Goal: Information Seeking & Learning: Check status

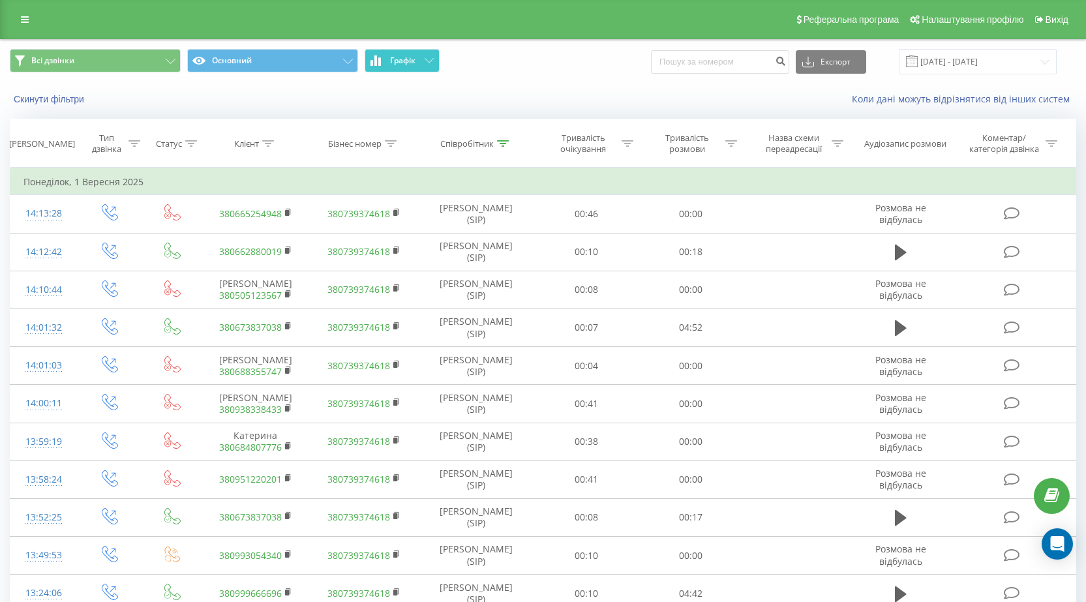
click at [431, 57] on button "Графік" at bounding box center [402, 60] width 75 height 23
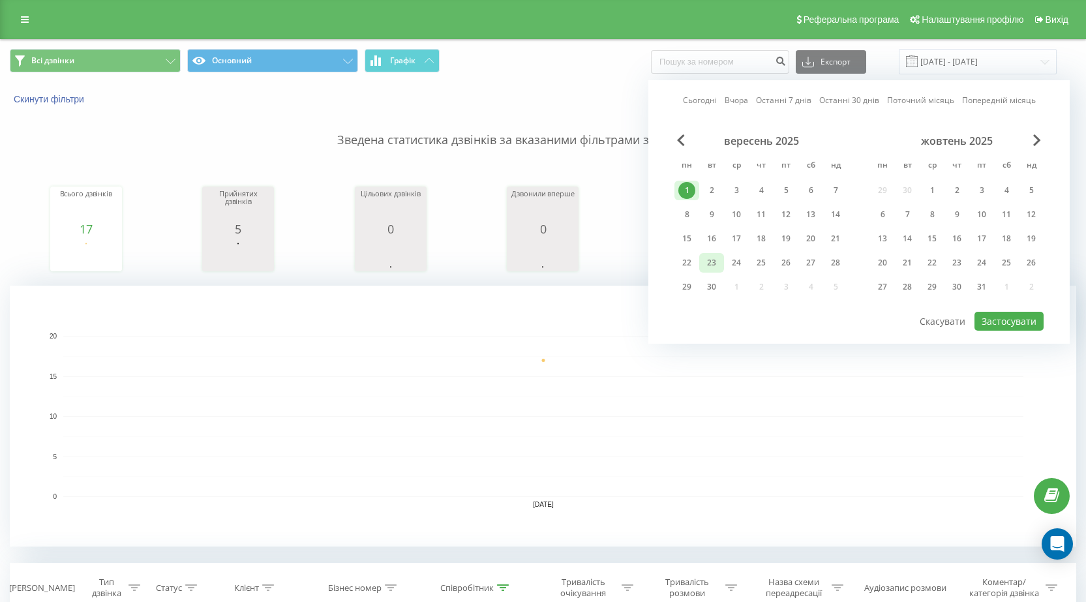
click at [718, 261] on div "23" at bounding box center [711, 262] width 17 height 17
click at [1007, 318] on button "Застосувати" at bounding box center [1009, 321] width 69 height 19
type input "[DATE] - [DATE]"
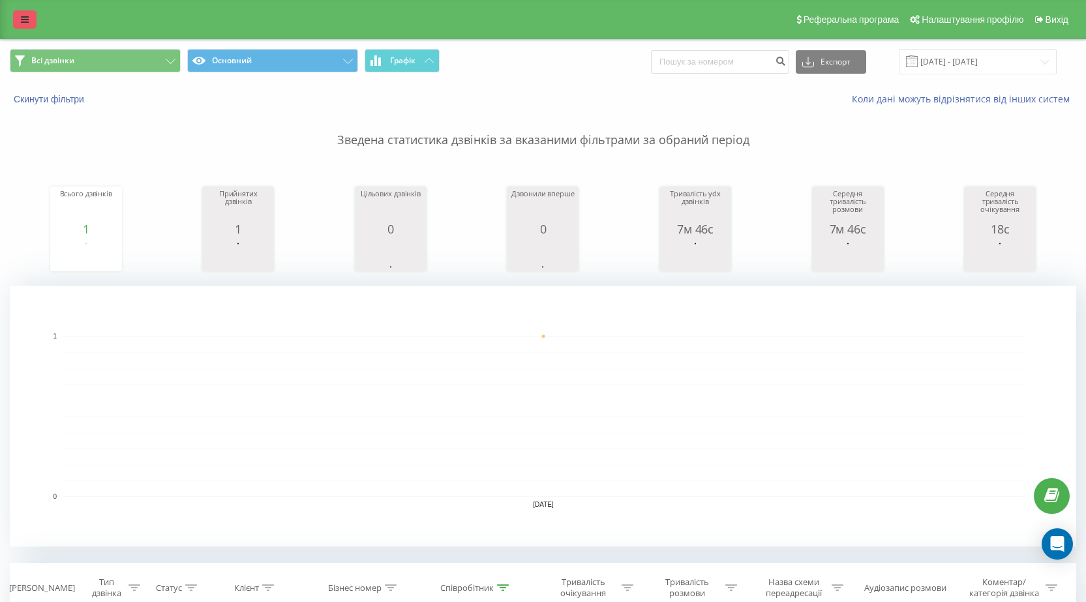
click at [33, 23] on link at bounding box center [24, 19] width 23 height 18
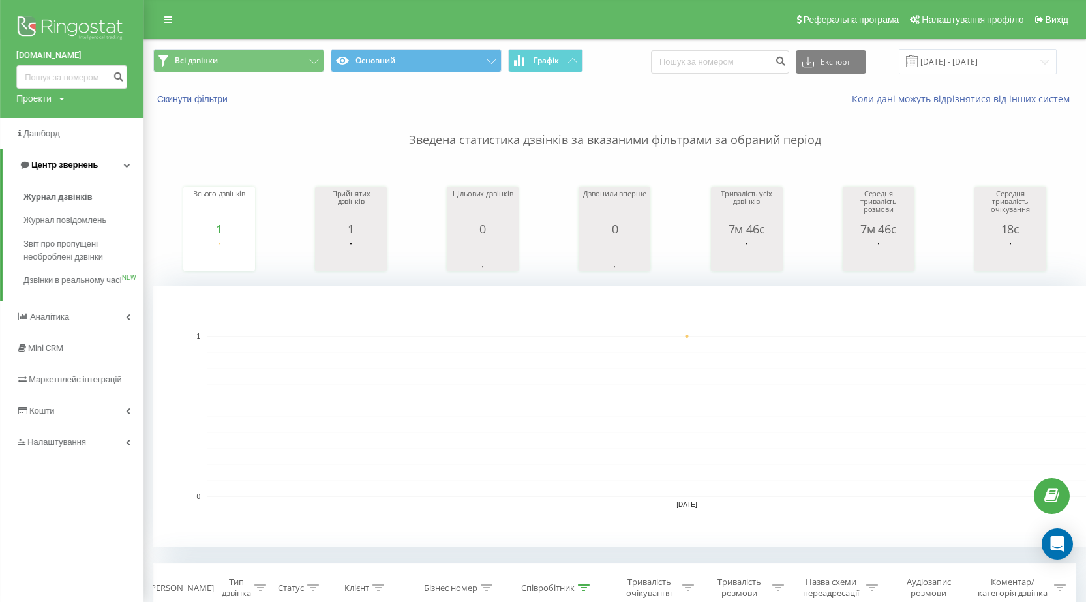
click at [129, 165] on icon at bounding box center [127, 165] width 7 height 7
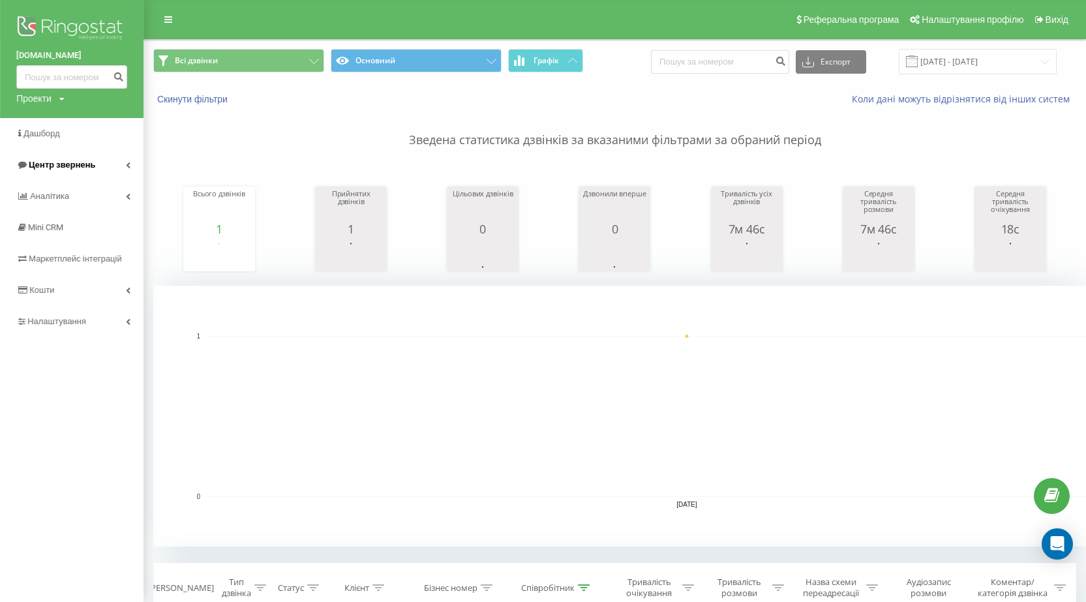
drag, startPoint x: 129, startPoint y: 160, endPoint x: 125, endPoint y: 167, distance: 7.3
click at [129, 161] on link "Центр звернень" at bounding box center [72, 164] width 144 height 31
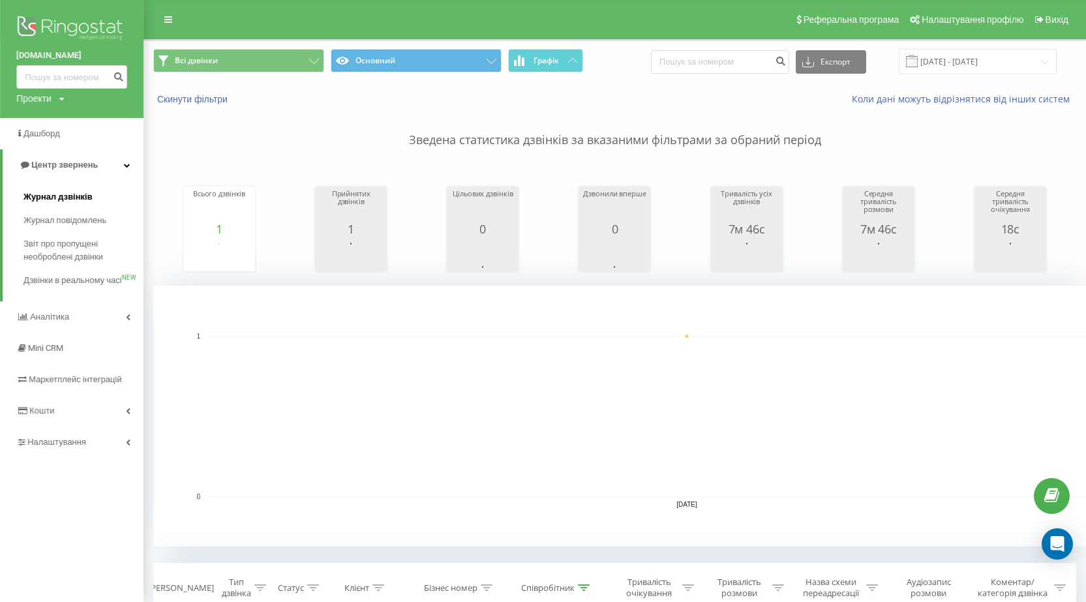
click at [65, 194] on span "Журнал дзвінків" at bounding box center [57, 197] width 69 height 13
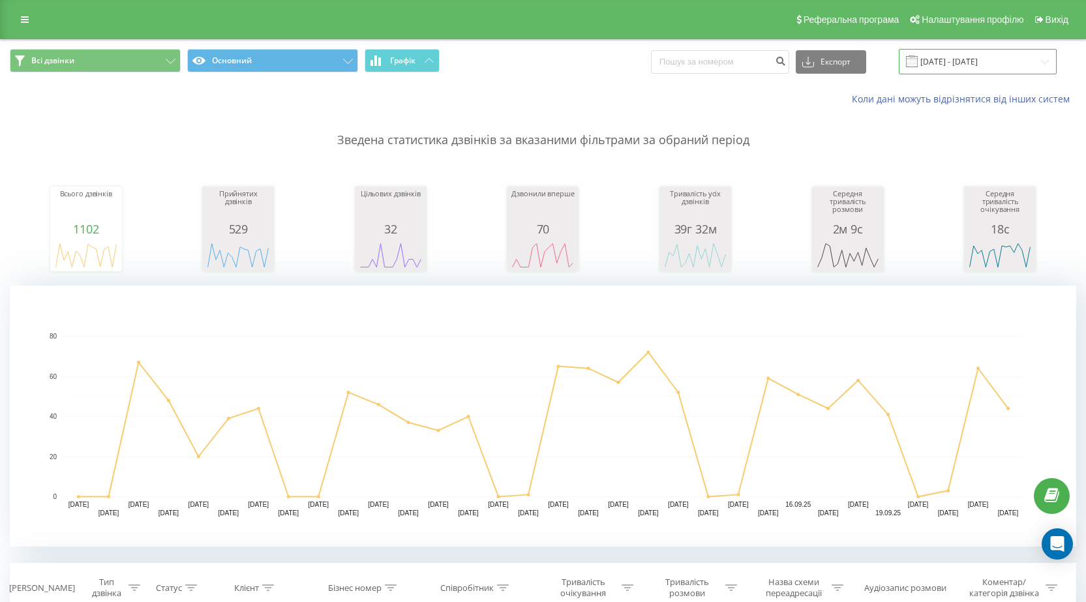
click at [955, 59] on input "[DATE] - [DATE]" at bounding box center [978, 61] width 158 height 25
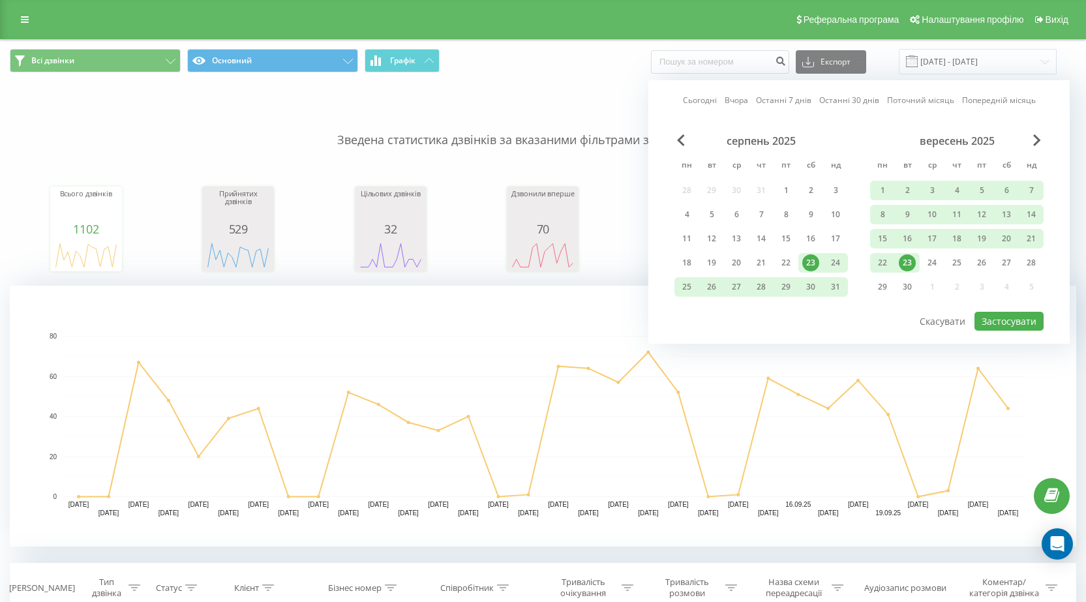
click at [906, 267] on div "23" at bounding box center [907, 262] width 17 height 17
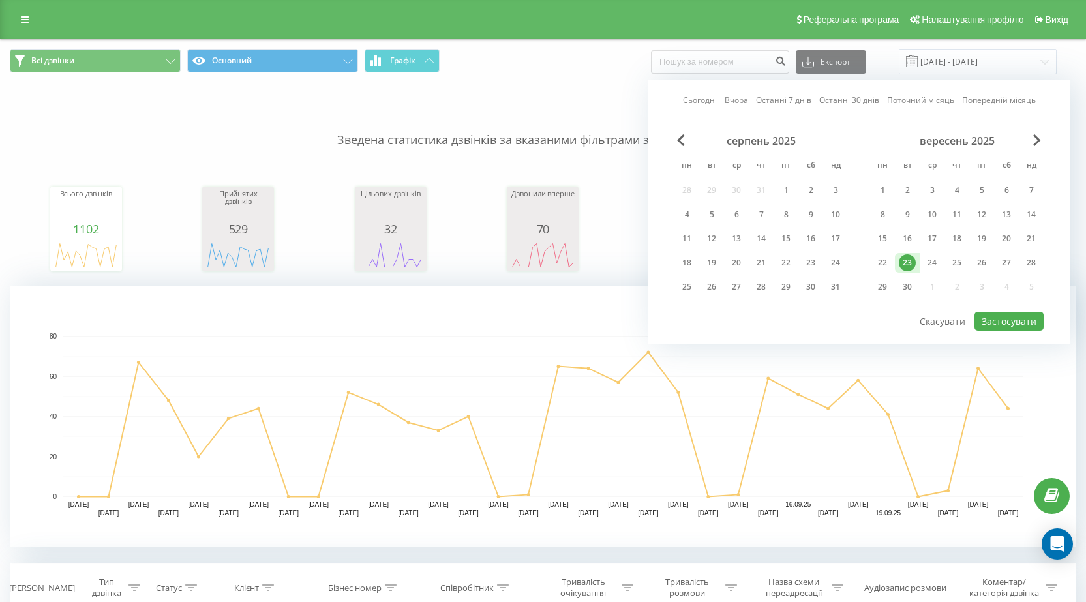
click at [906, 267] on div "23" at bounding box center [907, 262] width 17 height 17
click at [1016, 320] on button "Застосувати" at bounding box center [1009, 321] width 69 height 19
type input "[DATE] - [DATE]"
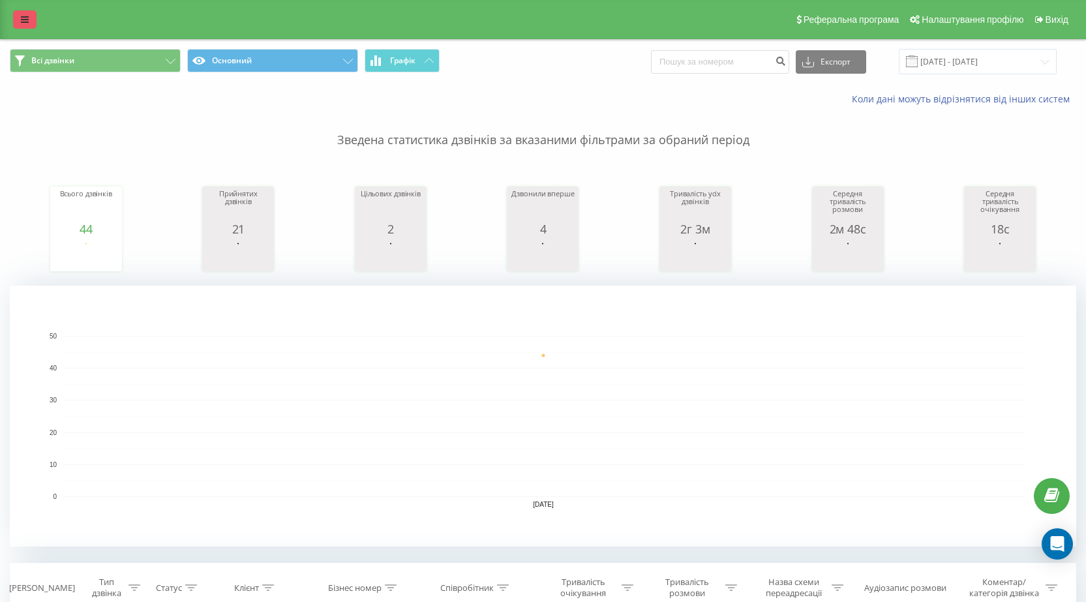
click at [27, 16] on icon at bounding box center [25, 19] width 8 height 9
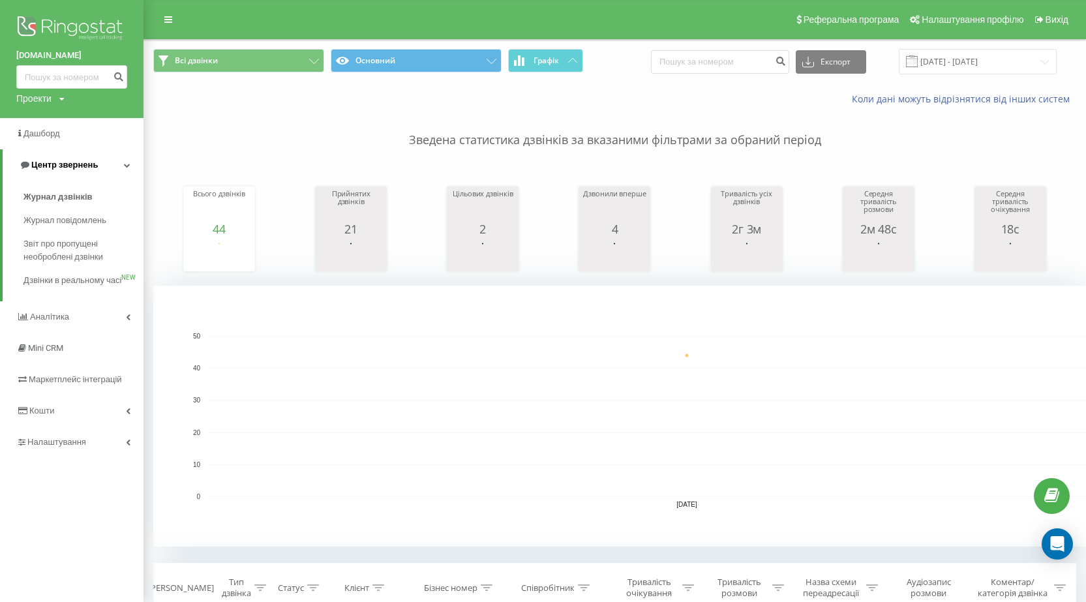
click at [130, 165] on icon at bounding box center [127, 165] width 7 height 7
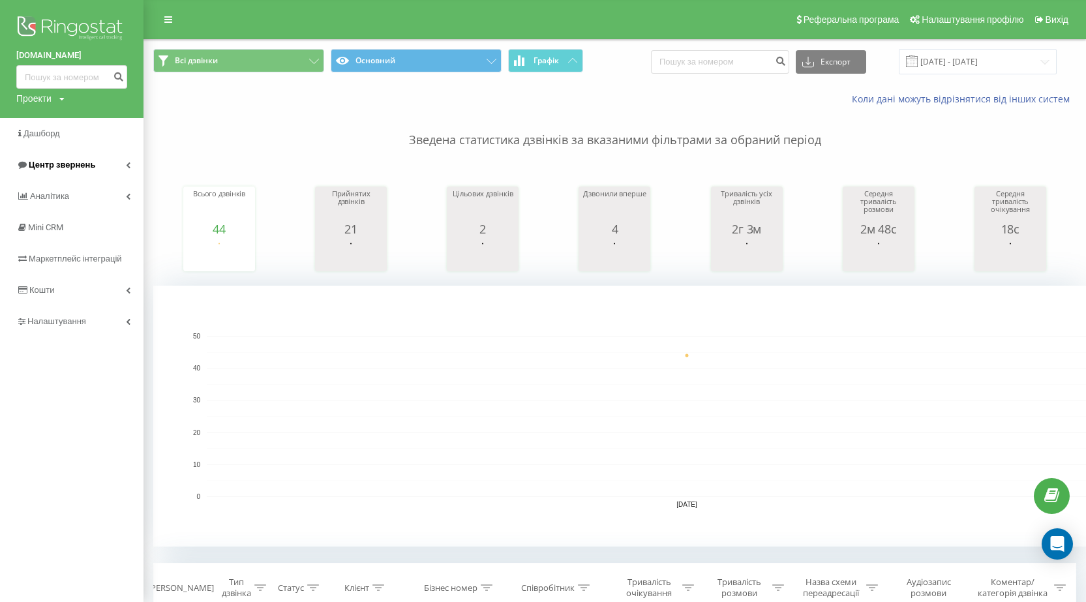
click at [130, 164] on icon at bounding box center [128, 165] width 5 height 7
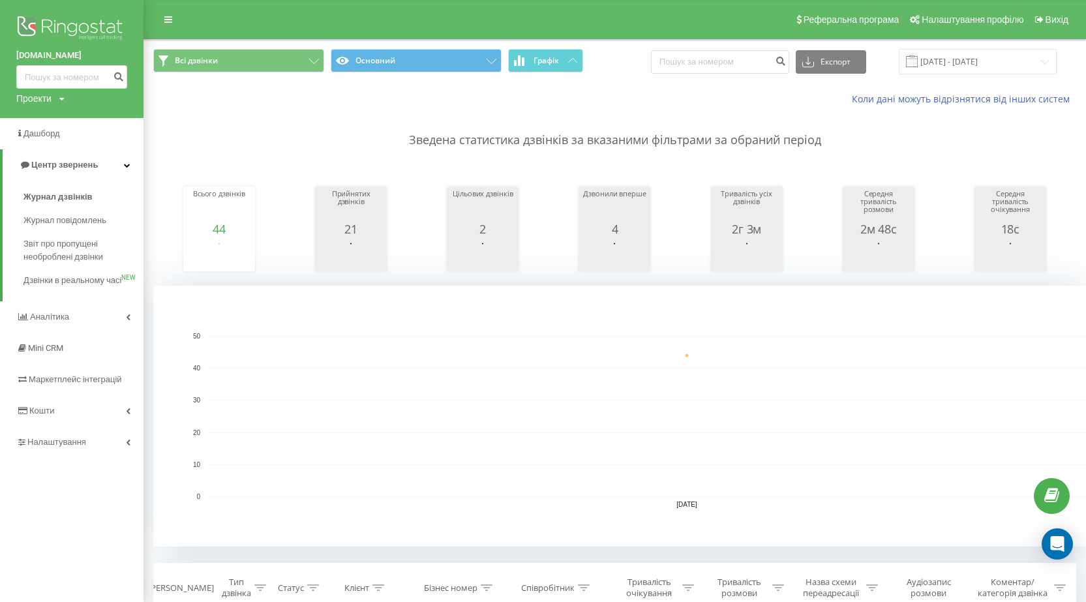
click at [63, 97] on icon at bounding box center [61, 99] width 5 height 8
click at [56, 121] on link "[DOMAIN_NAME]" at bounding box center [58, 118] width 63 height 10
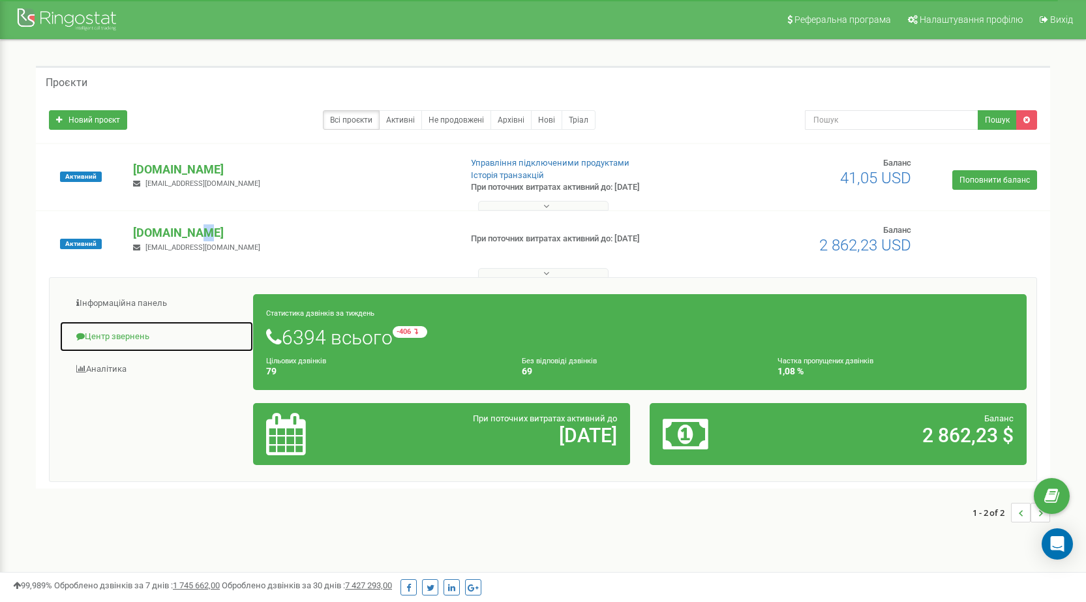
click at [129, 331] on link "Центр звернень" at bounding box center [156, 337] width 194 height 32
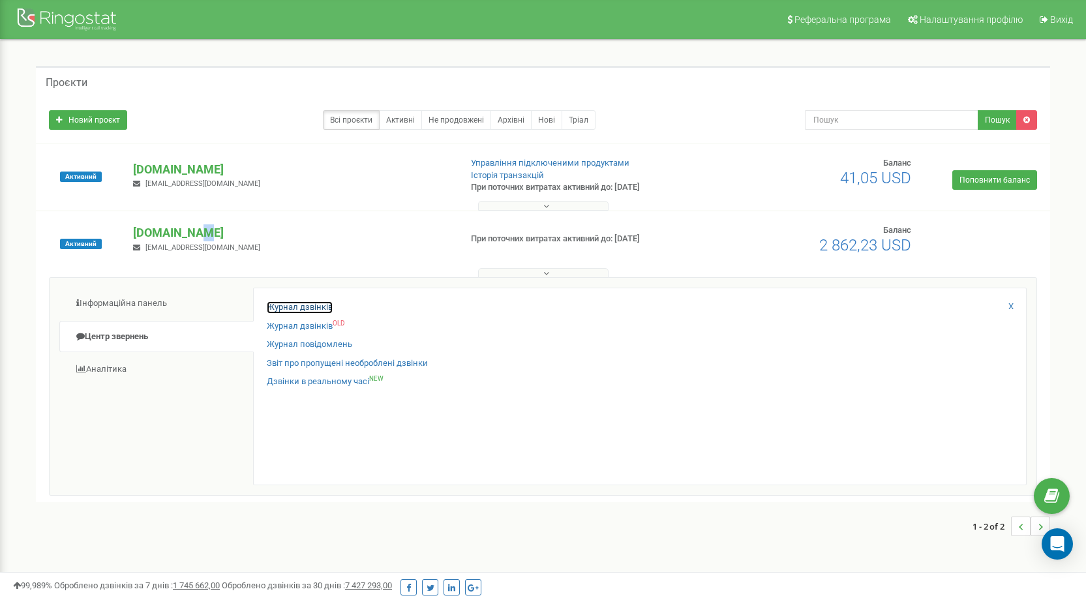
click at [313, 304] on link "Журнал дзвінків" at bounding box center [300, 307] width 66 height 12
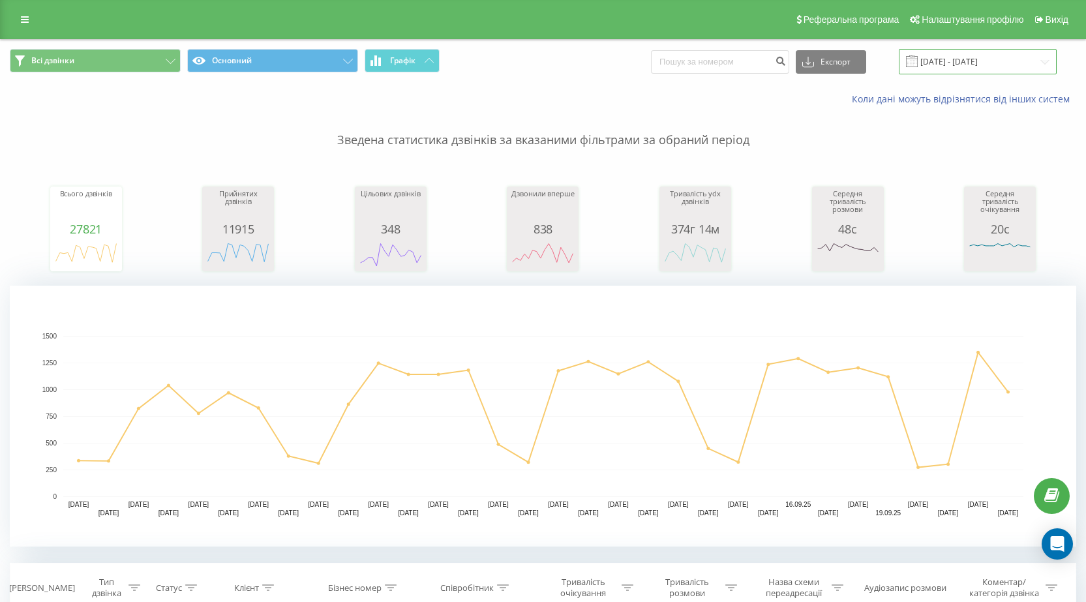
click at [962, 63] on input "[DATE] - [DATE]" at bounding box center [978, 61] width 158 height 25
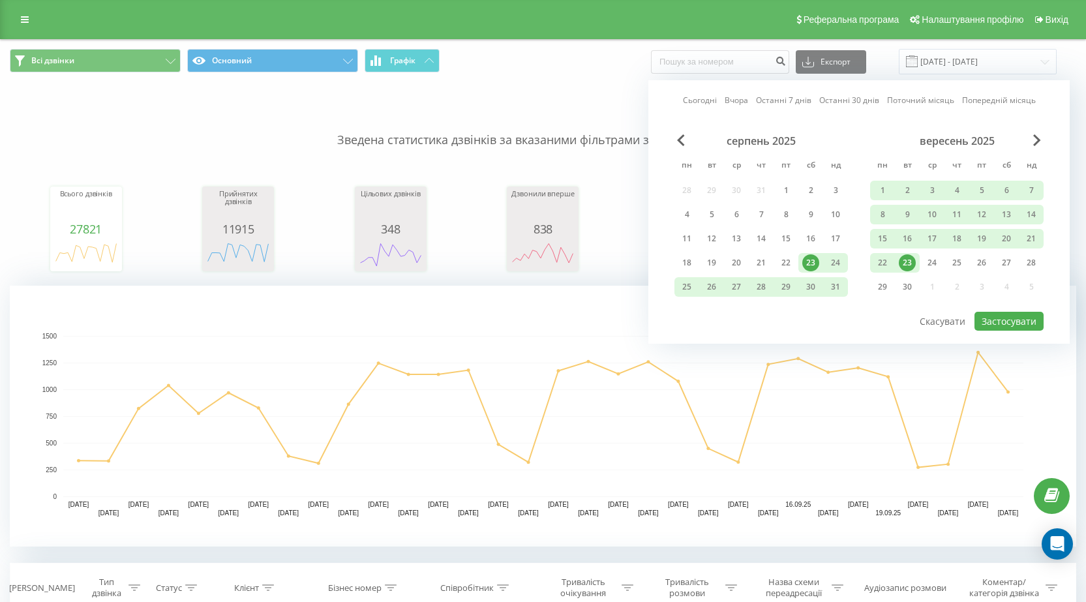
click at [911, 262] on div "23" at bounding box center [907, 262] width 17 height 17
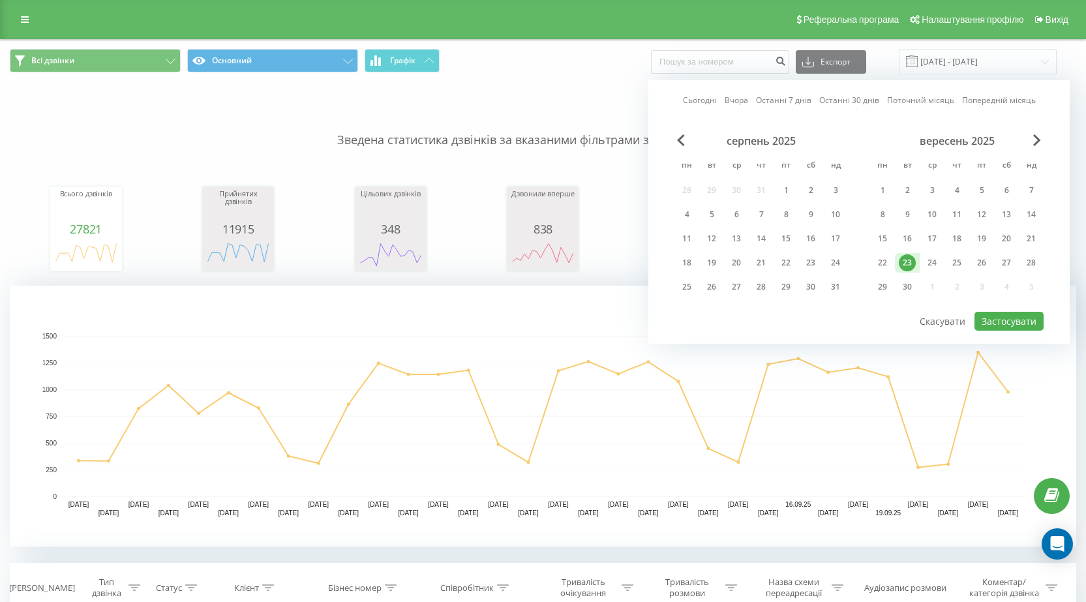
click at [911, 262] on div "23" at bounding box center [907, 262] width 17 height 17
click at [1004, 319] on button "Застосувати" at bounding box center [1009, 321] width 69 height 19
type input "[DATE] - [DATE]"
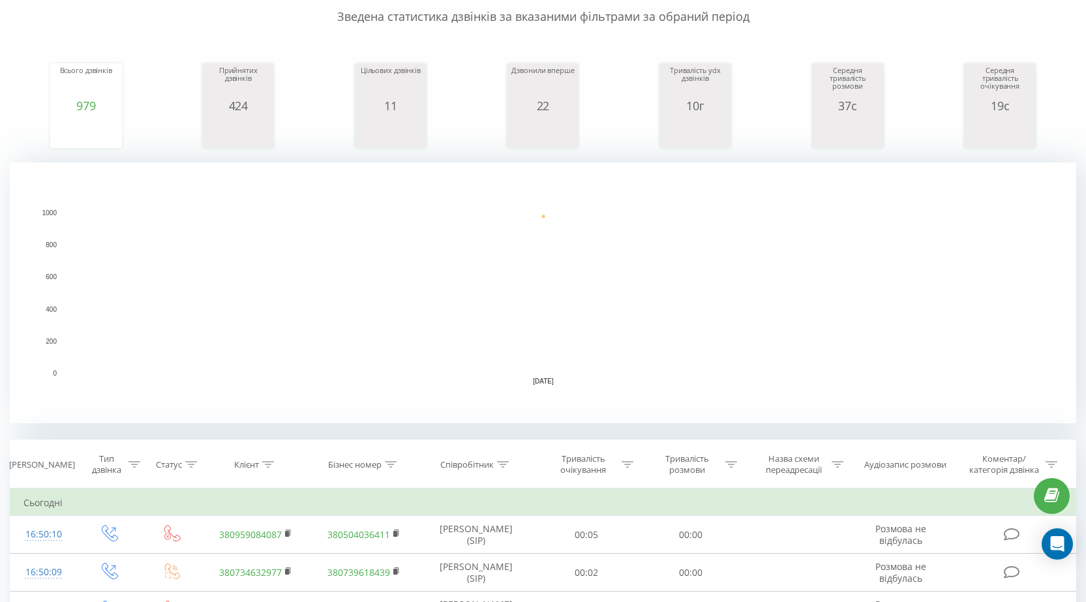
scroll to position [261, 0]
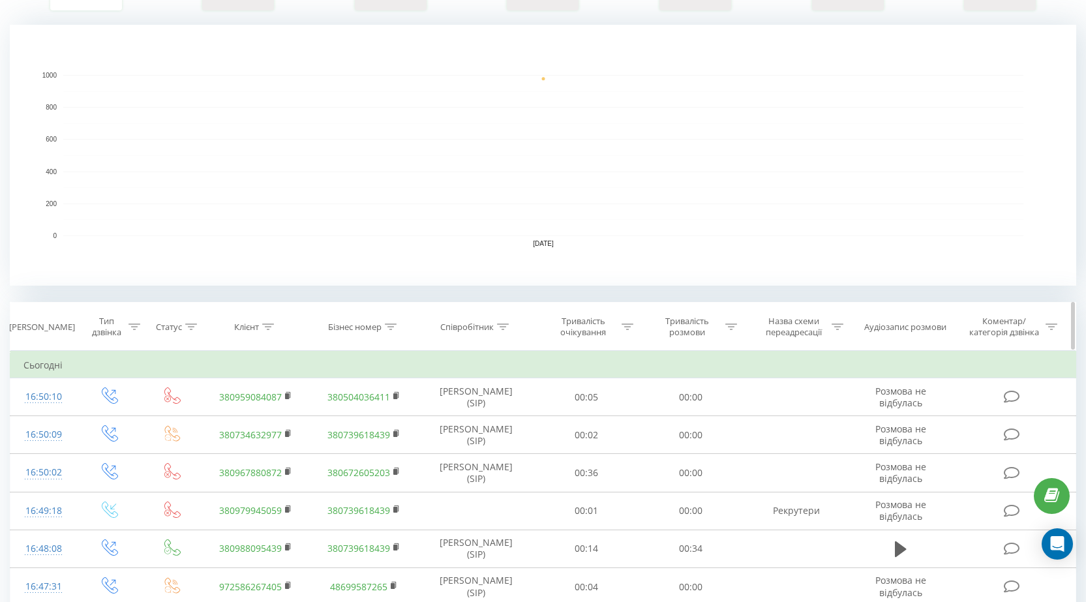
click at [504, 327] on icon at bounding box center [503, 327] width 12 height 7
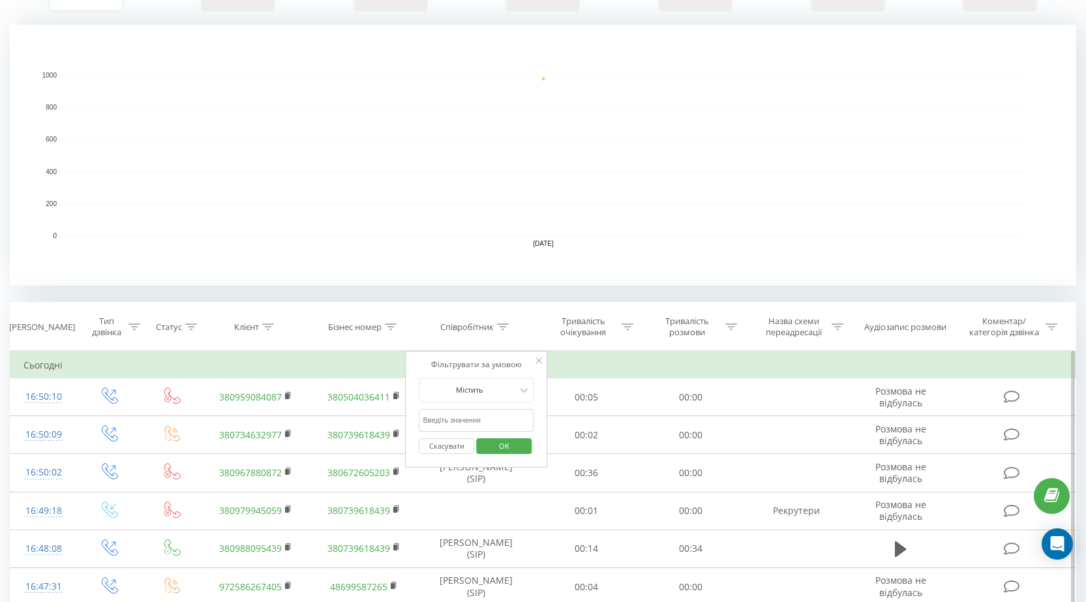
click at [478, 424] on input "text" at bounding box center [476, 420] width 115 height 23
click at [470, 423] on input "вовк" at bounding box center [476, 420] width 115 height 23
type input "вовк"
click at [413, 391] on div "Фільтрувати за умовою Містить вовк Скасувати OK" at bounding box center [476, 409] width 142 height 117
click at [506, 435] on div "Скасувати OK" at bounding box center [476, 446] width 115 height 29
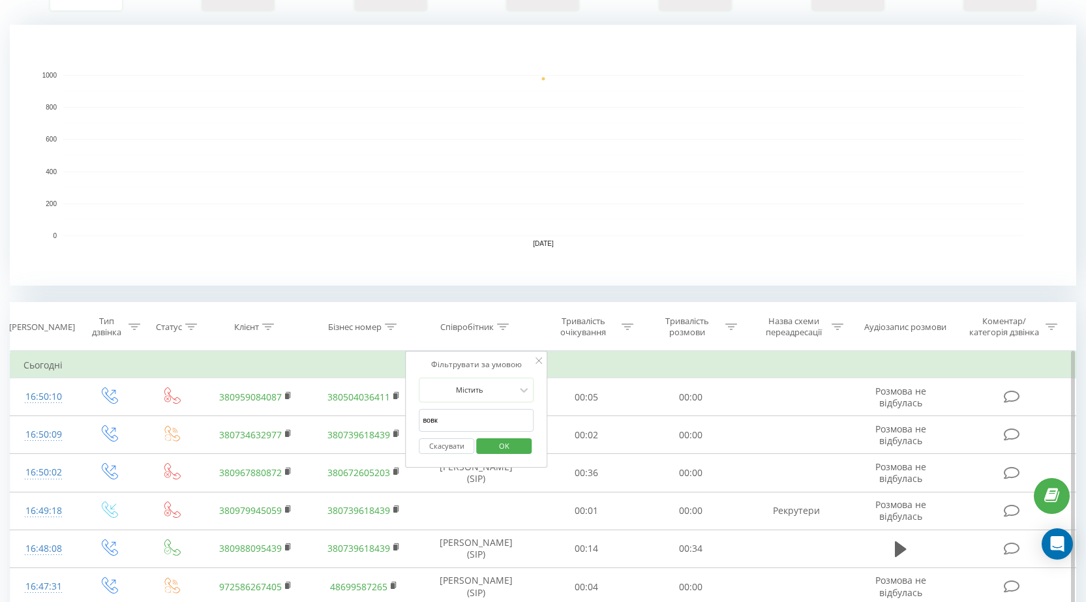
click at [504, 440] on span "OK" at bounding box center [504, 446] width 37 height 20
